Goal: Task Accomplishment & Management: Complete application form

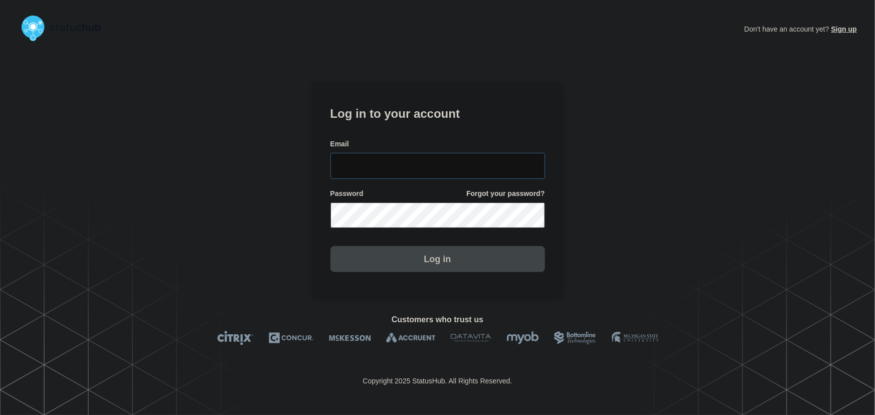
type input "[PERSON_NAME][EMAIL_ADDRESS][PERSON_NAME][DOMAIN_NAME]"
drag, startPoint x: 441, startPoint y: 165, endPoint x: 442, endPoint y: 135, distance: 30.1
click at [441, 165] on input "[PERSON_NAME][EMAIL_ADDRESS][PERSON_NAME][DOMAIN_NAME]" at bounding box center [438, 166] width 215 height 26
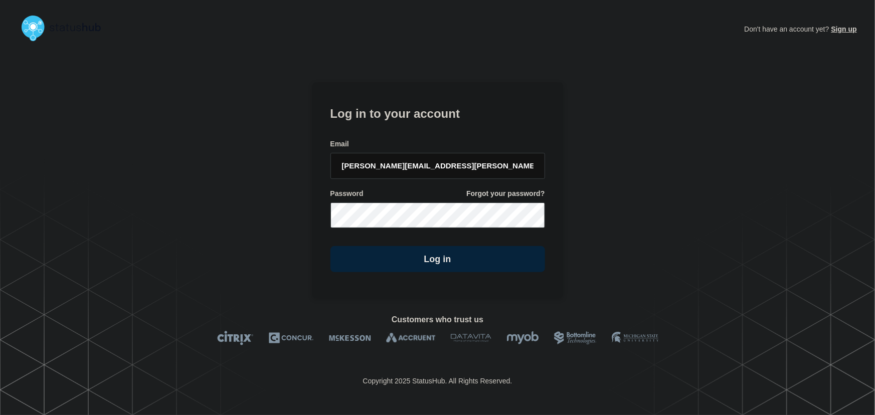
click at [429, 110] on h1 "Log in to your account" at bounding box center [438, 112] width 215 height 19
drag, startPoint x: 447, startPoint y: 261, endPoint x: 601, endPoint y: 270, distance: 153.8
click at [461, 261] on button "Log in" at bounding box center [438, 259] width 215 height 26
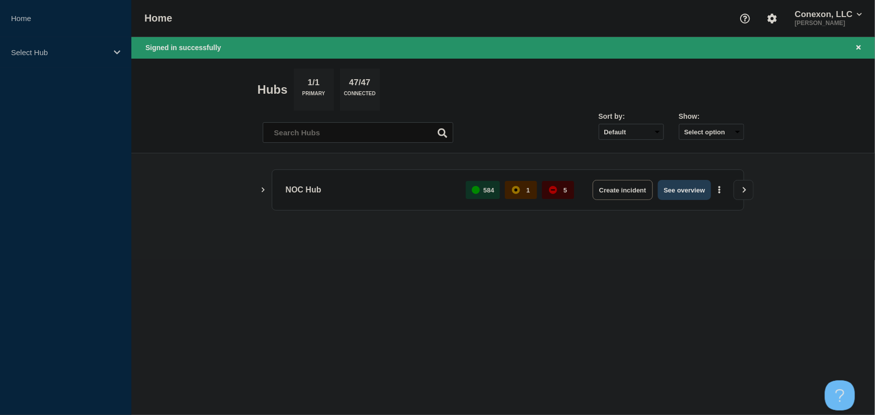
click at [698, 194] on button "See overview" at bounding box center [684, 190] width 53 height 20
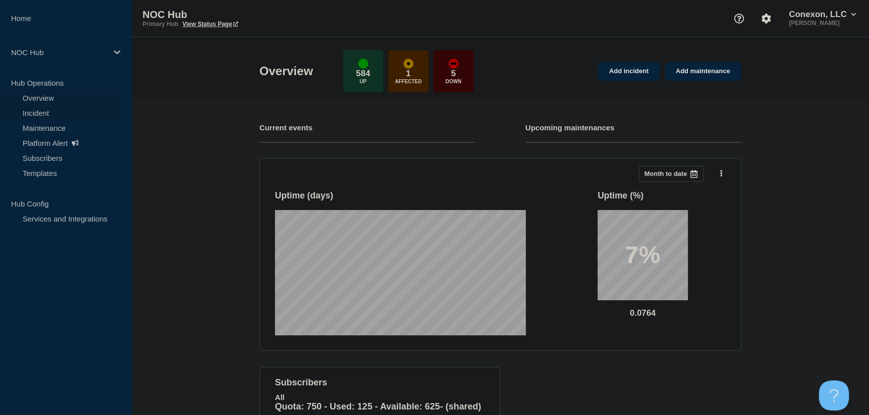
click at [38, 113] on link "Incident" at bounding box center [60, 112] width 121 height 15
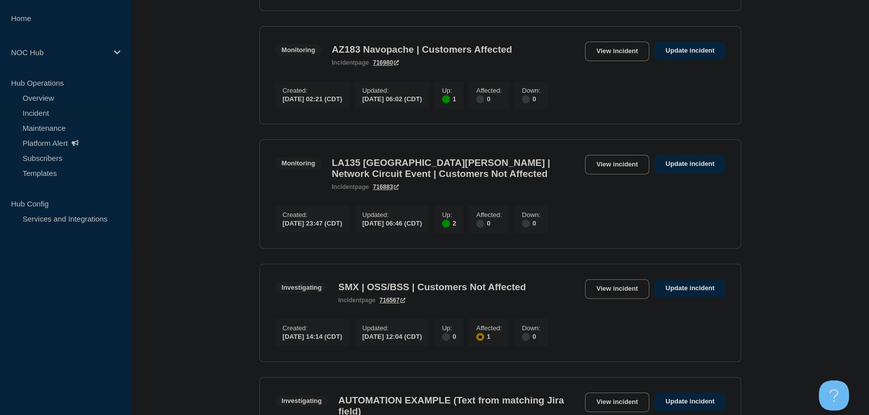
scroll to position [502, 0]
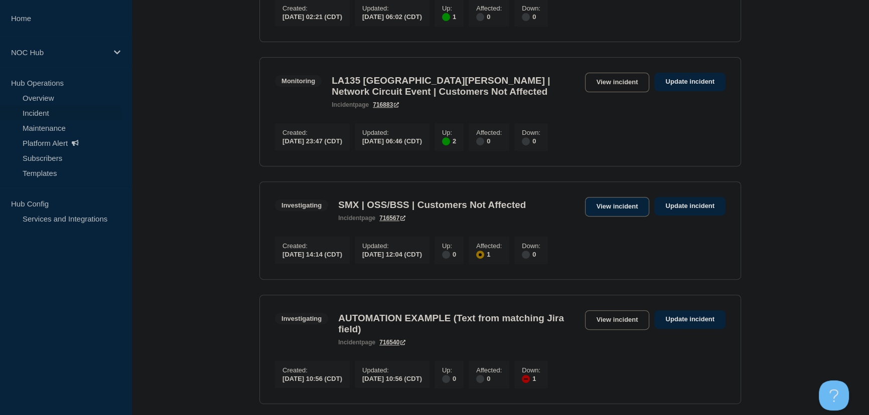
click at [606, 217] on link "View incident" at bounding box center [617, 207] width 65 height 20
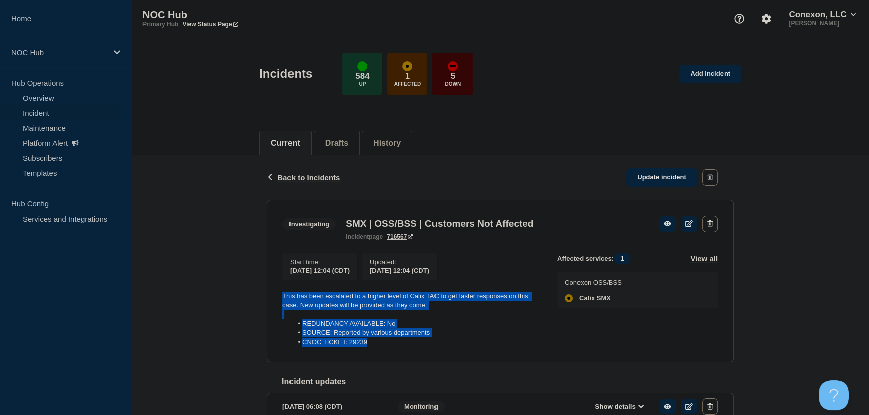
drag, startPoint x: 333, startPoint y: 332, endPoint x: 276, endPoint y: 304, distance: 63.7
click at [276, 304] on section "Investigating SMX | OSS/BSS | Customers Not Affected incident page 716567 Start…" at bounding box center [500, 281] width 467 height 163
copy div "This has been escalated to a higher level of Calix TAC to get faster responses …"
click at [679, 170] on link "Update incident" at bounding box center [661, 178] width 71 height 19
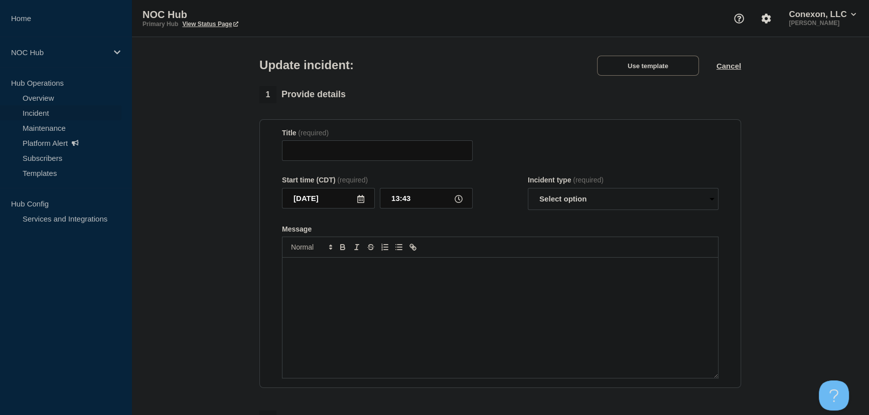
type input "SMX | OSS/BSS | Customers Not Affected"
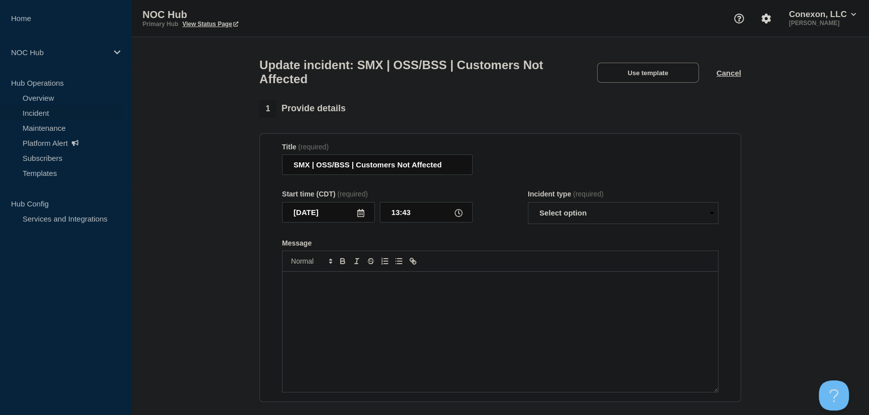
click at [412, 287] on p "Message" at bounding box center [500, 282] width 420 height 9
paste div "Message"
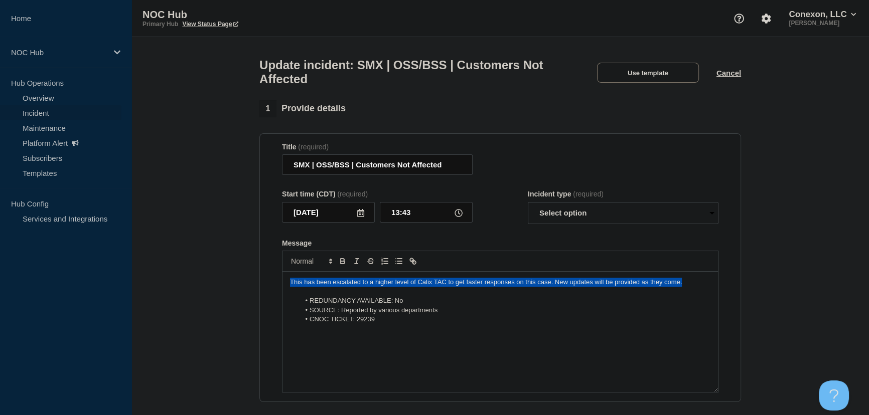
drag, startPoint x: 686, startPoint y: 288, endPoint x: 236, endPoint y: 285, distance: 450.0
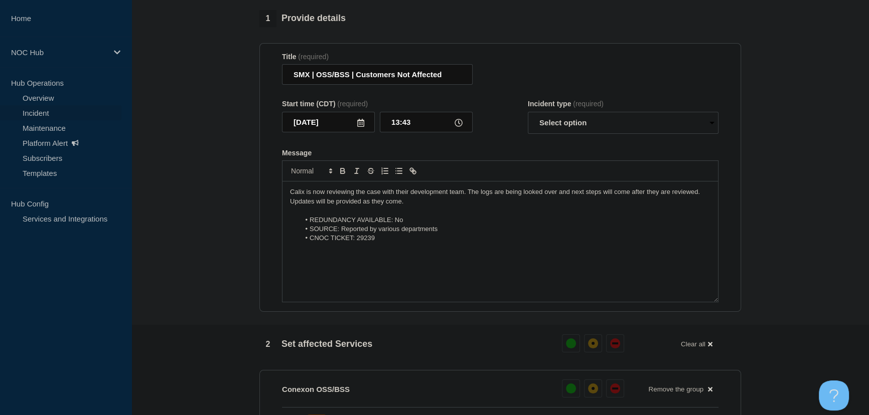
scroll to position [91, 0]
click at [577, 115] on div "Incident type (required) Select option Investigating Identified Monitoring Reso…" at bounding box center [623, 116] width 191 height 34
click at [572, 123] on select "Select option Investigating Identified Monitoring Resolved" at bounding box center [623, 122] width 191 height 22
select select "investigating"
click at [528, 116] on select "Select option Investigating Identified Monitoring Resolved" at bounding box center [623, 122] width 191 height 22
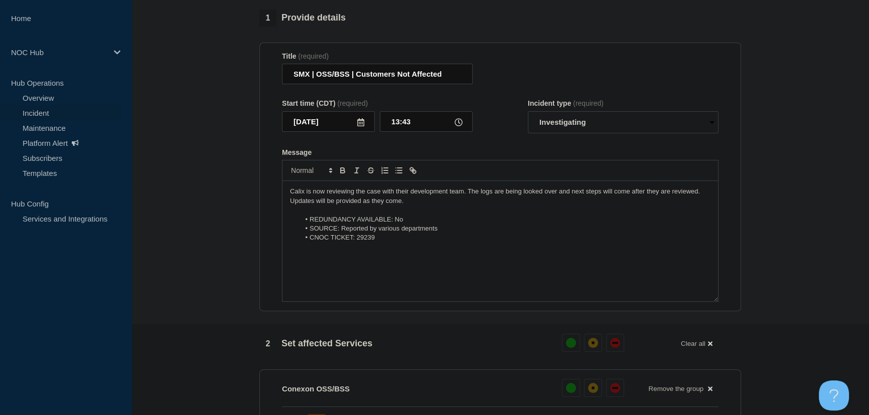
click at [530, 151] on form "Title (required) SMX | OSS/BSS | Customers Not Affected Start time (CDT) (requi…" at bounding box center [500, 177] width 436 height 250
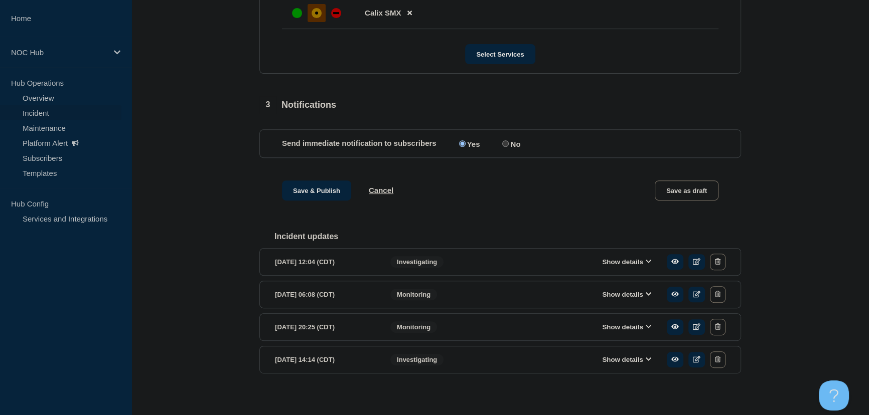
scroll to position [502, 0]
click at [304, 200] on button "Save & Publish" at bounding box center [316, 190] width 69 height 20
